Goal: Answer question/provide support

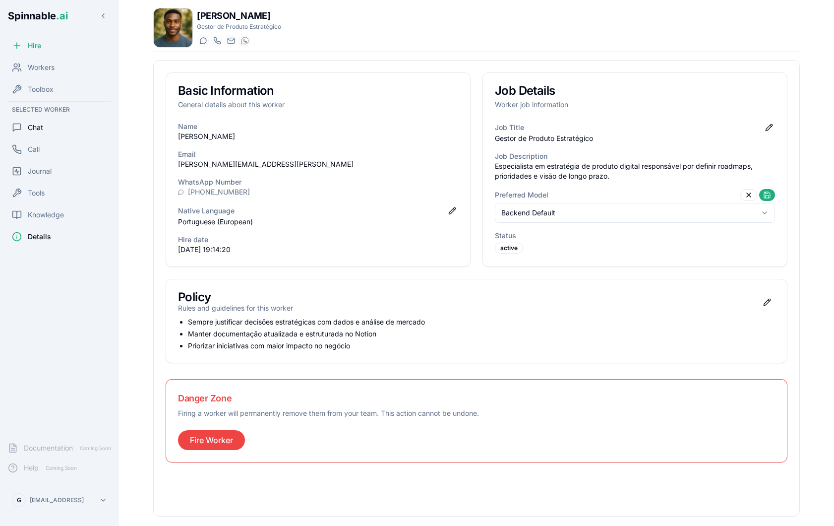
click at [48, 128] on div "Chat" at bounding box center [59, 128] width 111 height 20
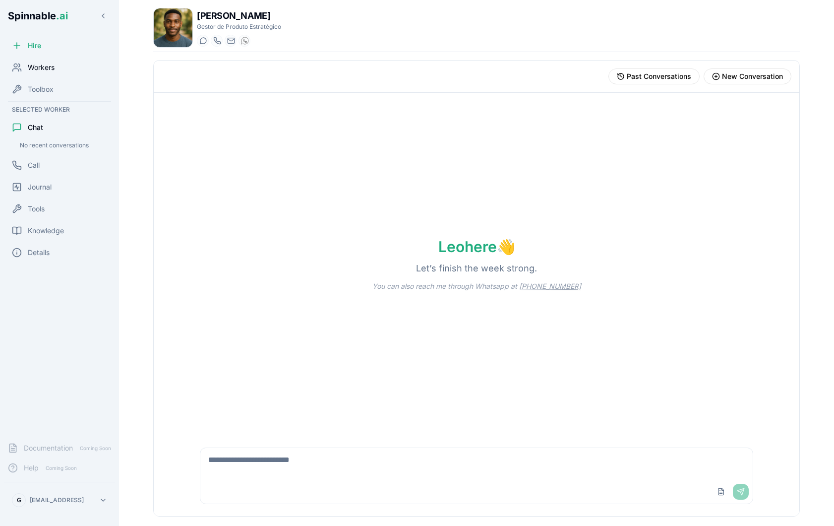
click at [44, 68] on span "Workers" at bounding box center [41, 67] width 27 height 10
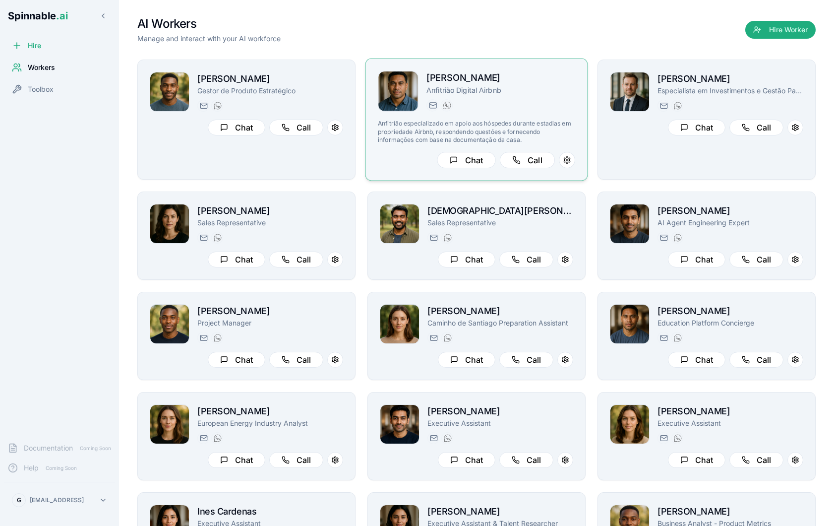
click at [504, 102] on div "[PERSON_NAME][EMAIL_ADDRESS] [PHONE_NUMBER]" at bounding box center [501, 105] width 149 height 12
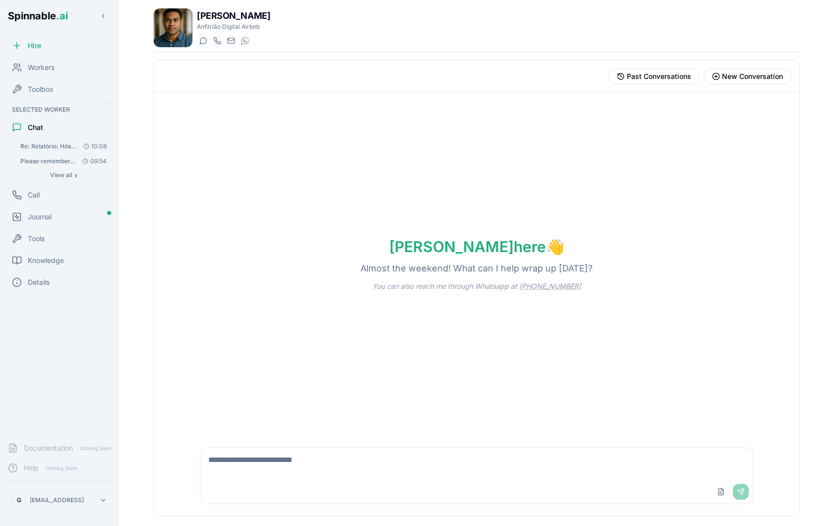
click at [43, 159] on span "Please remember that the house has solar panels, so guest are enjoying "green e…" at bounding box center [48, 161] width 56 height 8
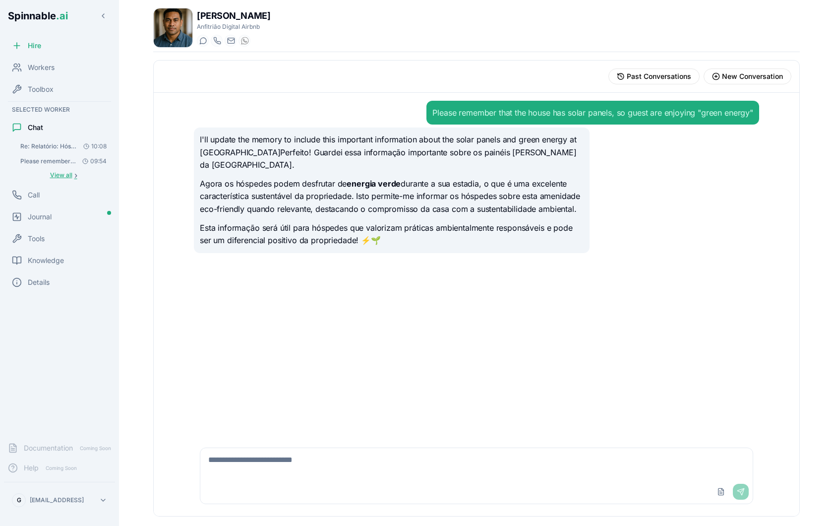
click at [68, 176] on span "View all" at bounding box center [61, 175] width 22 height 8
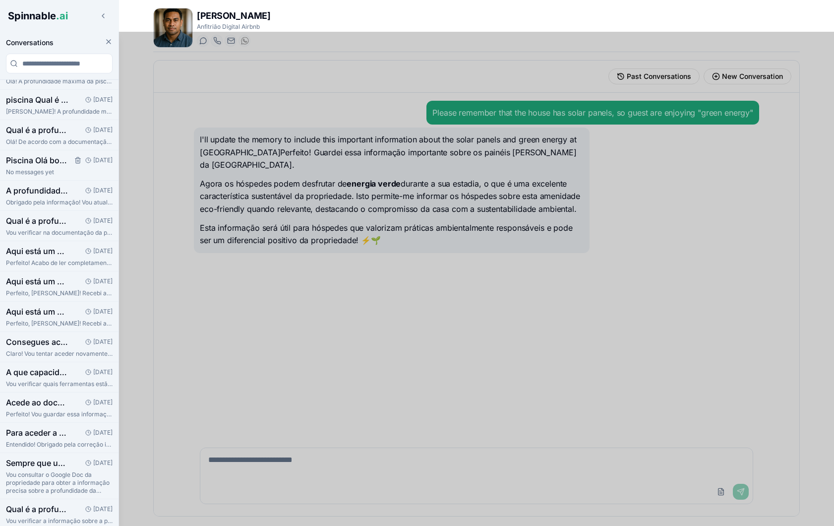
scroll to position [538, 0]
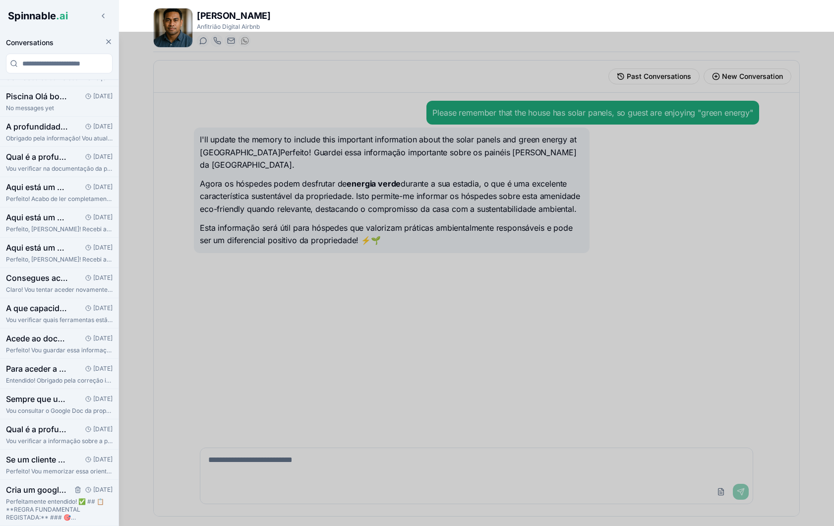
click at [39, 505] on p "Perfeitamente entendido! ✅ ## 📋 **REGRA FUNDAMENTAL REGISTADA:** ### 🎯 **PROCED…" at bounding box center [59, 509] width 107 height 24
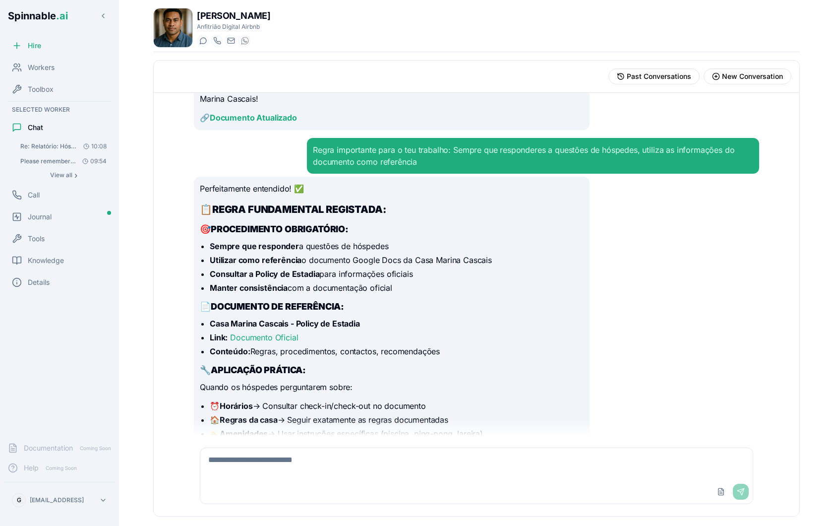
scroll to position [1567, 0]
